Goal: Transaction & Acquisition: Book appointment/travel/reservation

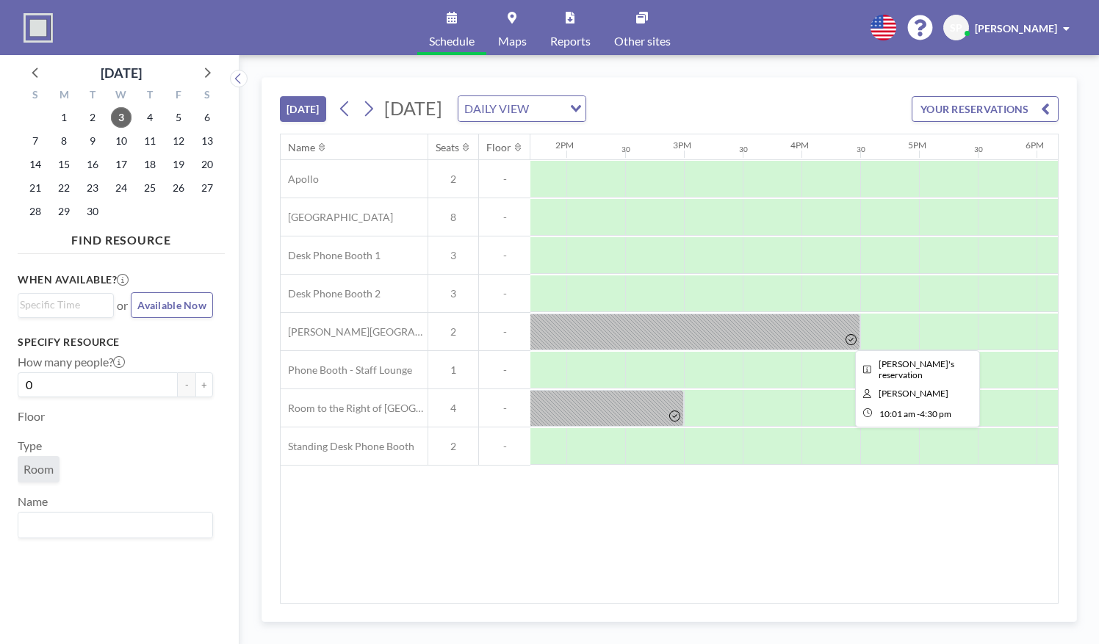
scroll to position [0, 1610]
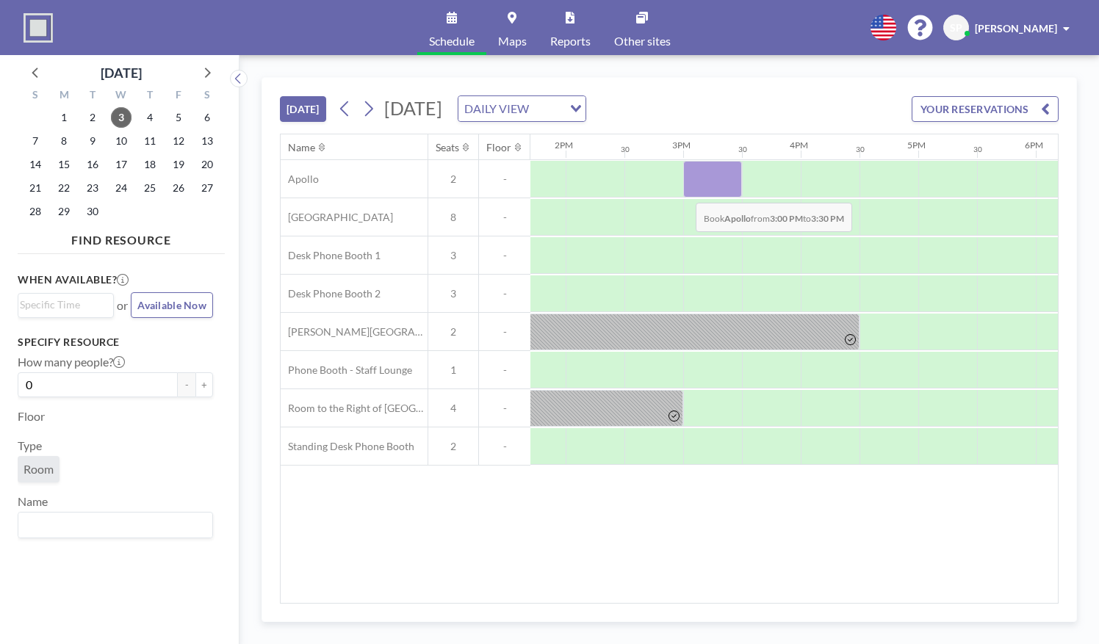
click at [684, 190] on div at bounding box center [712, 179] width 59 height 37
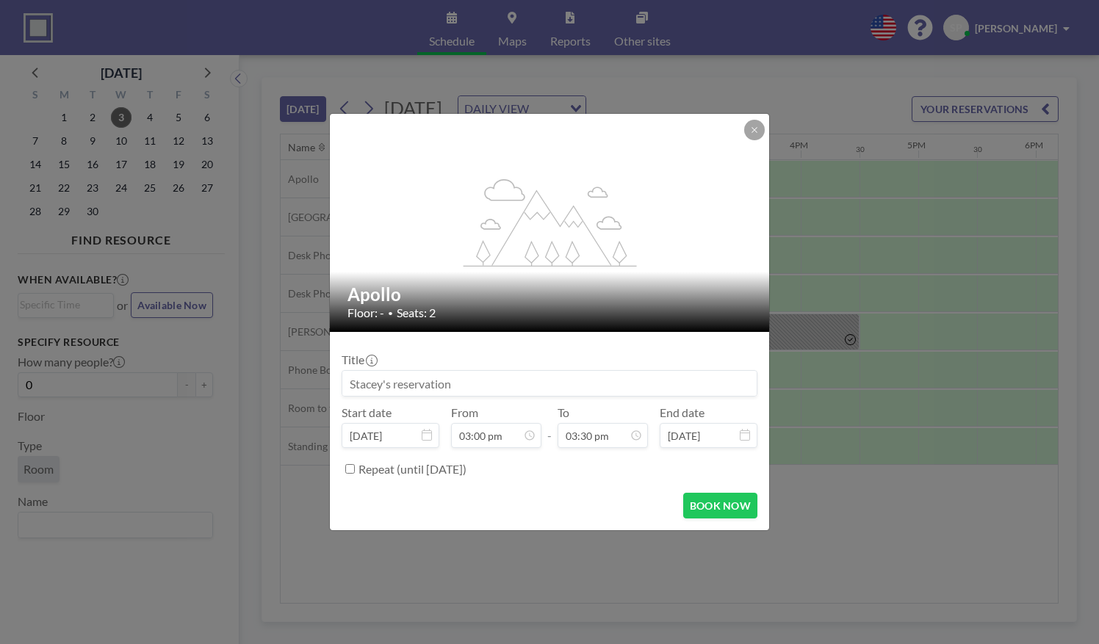
click at [684, 190] on div "flex-grow: 1.2;" at bounding box center [550, 223] width 441 height 218
drag, startPoint x: 684, startPoint y: 190, endPoint x: 823, endPoint y: 495, distance: 335.3
click at [823, 495] on div "flex-grow: 1.2; Apollo Floor: - • Seats: 2 Title Start date [DATE] From 03:00 p…" at bounding box center [549, 322] width 1099 height 644
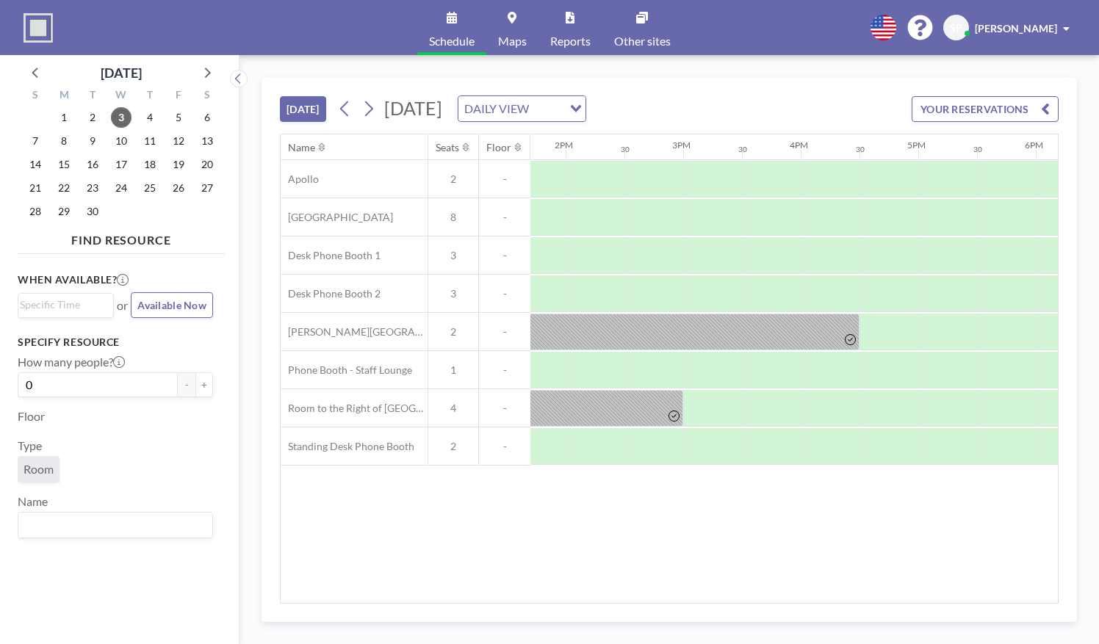
click at [821, 496] on div "Name Seats Floor 12AM 30 1AM 30 2AM 30 3AM 30 4AM 30 5AM 30 6AM 30 7AM 30 8AM 3…" at bounding box center [669, 368] width 777 height 469
click at [691, 292] on div at bounding box center [712, 293] width 59 height 37
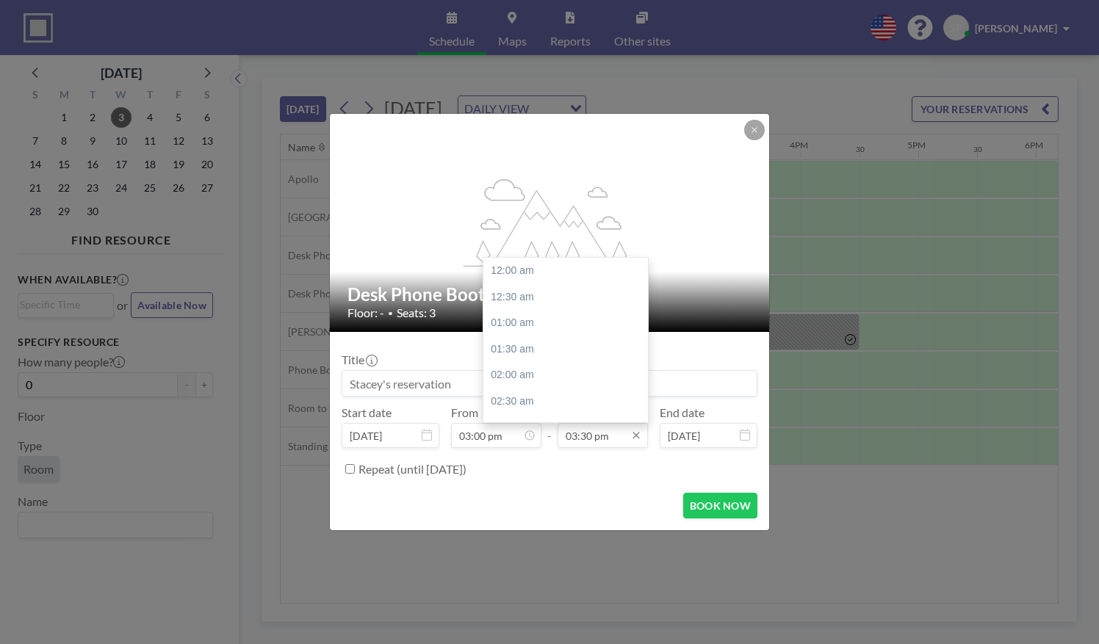
scroll to position [810, 0]
click at [619, 441] on input "03:30 pm" at bounding box center [603, 435] width 90 height 25
click at [602, 439] on input "03:30 pm" at bounding box center [603, 435] width 90 height 25
click at [541, 350] on div "05:00 pm" at bounding box center [569, 349] width 172 height 26
type input "05:00 pm"
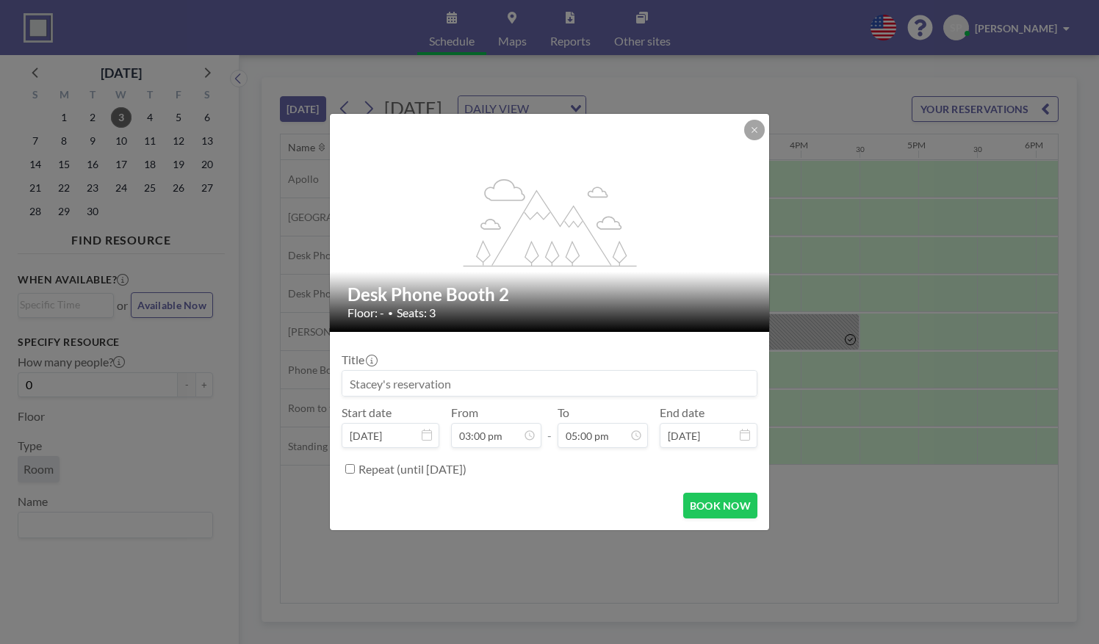
scroll to position [0, 0]
click at [641, 516] on div "BOOK NOW" at bounding box center [550, 506] width 416 height 26
click at [728, 505] on button "BOOK NOW" at bounding box center [720, 506] width 74 height 26
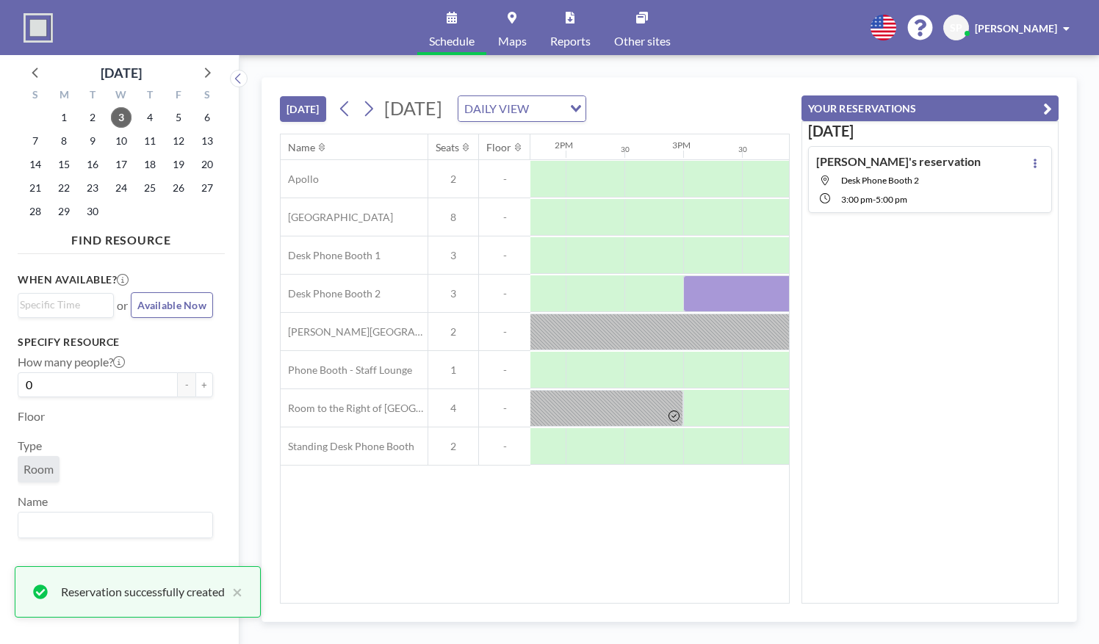
click at [464, 538] on div "Name Seats Floor 12AM 30 1AM 30 2AM 30 3AM 30 4AM 30 5AM 30 6AM 30 7AM 30 8AM 3…" at bounding box center [535, 368] width 508 height 469
